Goal: Task Accomplishment & Management: Complete application form

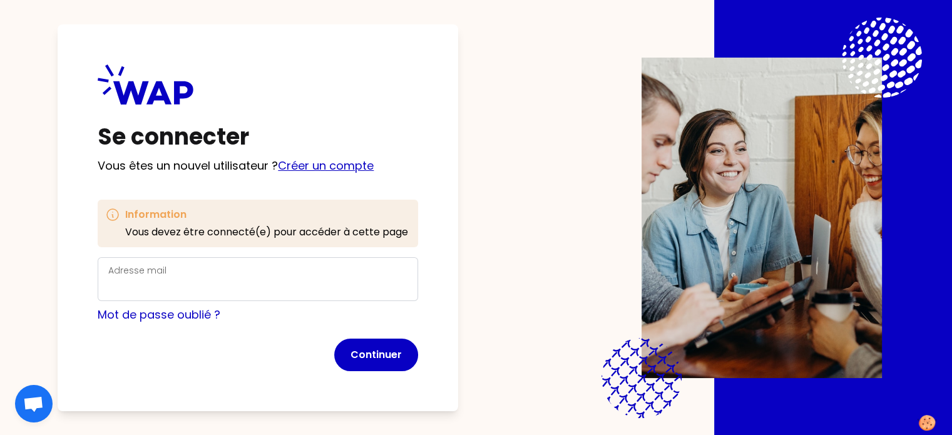
click at [346, 167] on link "Créer un compte" at bounding box center [326, 166] width 96 height 16
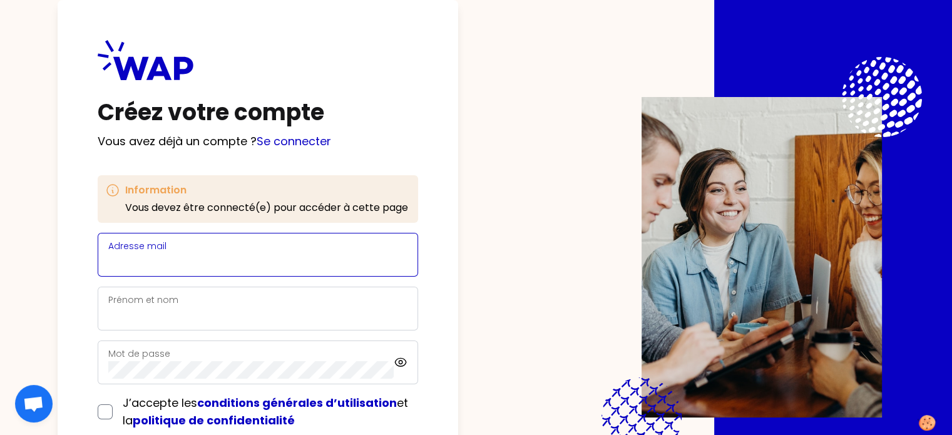
click at [241, 256] on input "Adresse mail" at bounding box center [257, 263] width 299 height 18
type input "[PERSON_NAME][EMAIL_ADDRESS][DOMAIN_NAME]"
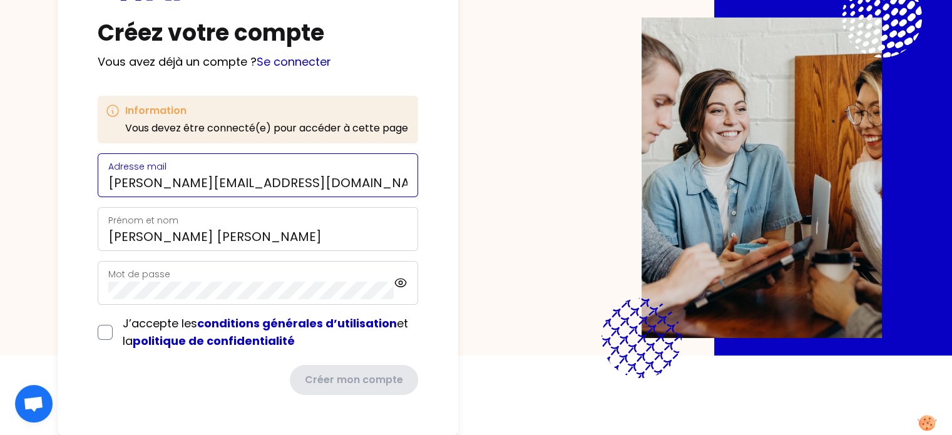
scroll to position [85, 0]
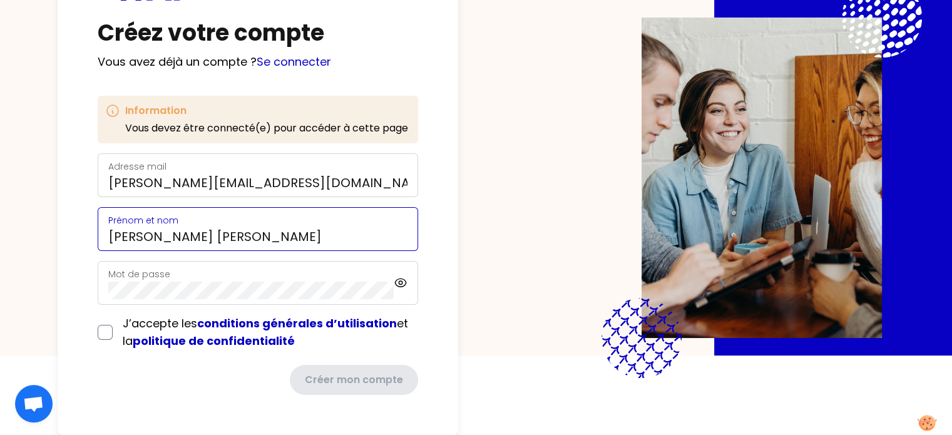
drag, startPoint x: 183, startPoint y: 230, endPoint x: 354, endPoint y: 235, distance: 171.0
click at [354, 235] on input "[PERSON_NAME] [PERSON_NAME]" at bounding box center [257, 237] width 299 height 18
type input "[PERSON_NAME] Ogno"
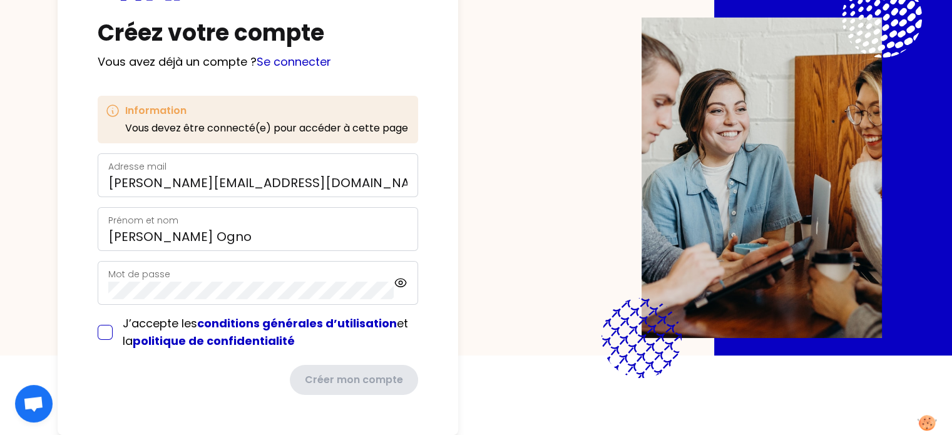
click at [113, 326] on input "checkbox" at bounding box center [105, 332] width 15 height 15
checkbox input "true"
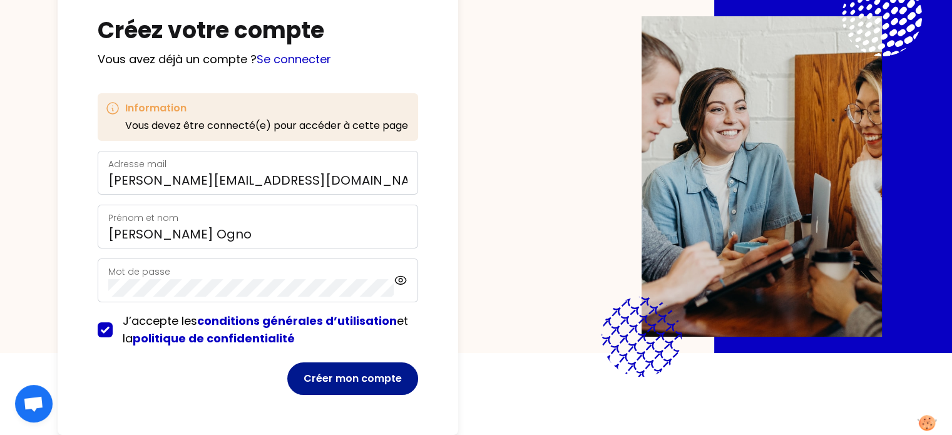
click at [347, 372] on button "Créer mon compte" at bounding box center [352, 379] width 131 height 33
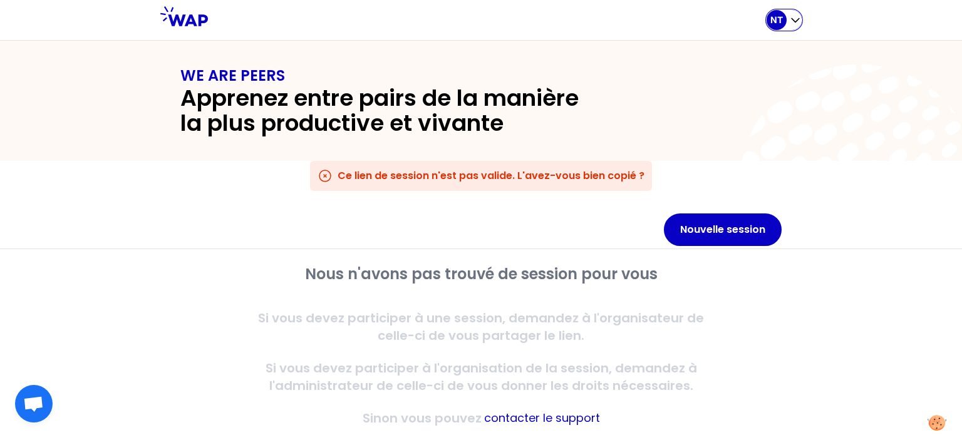
click at [774, 21] on p "NT" at bounding box center [776, 20] width 13 height 13
